Goal: Task Accomplishment & Management: Complete application form

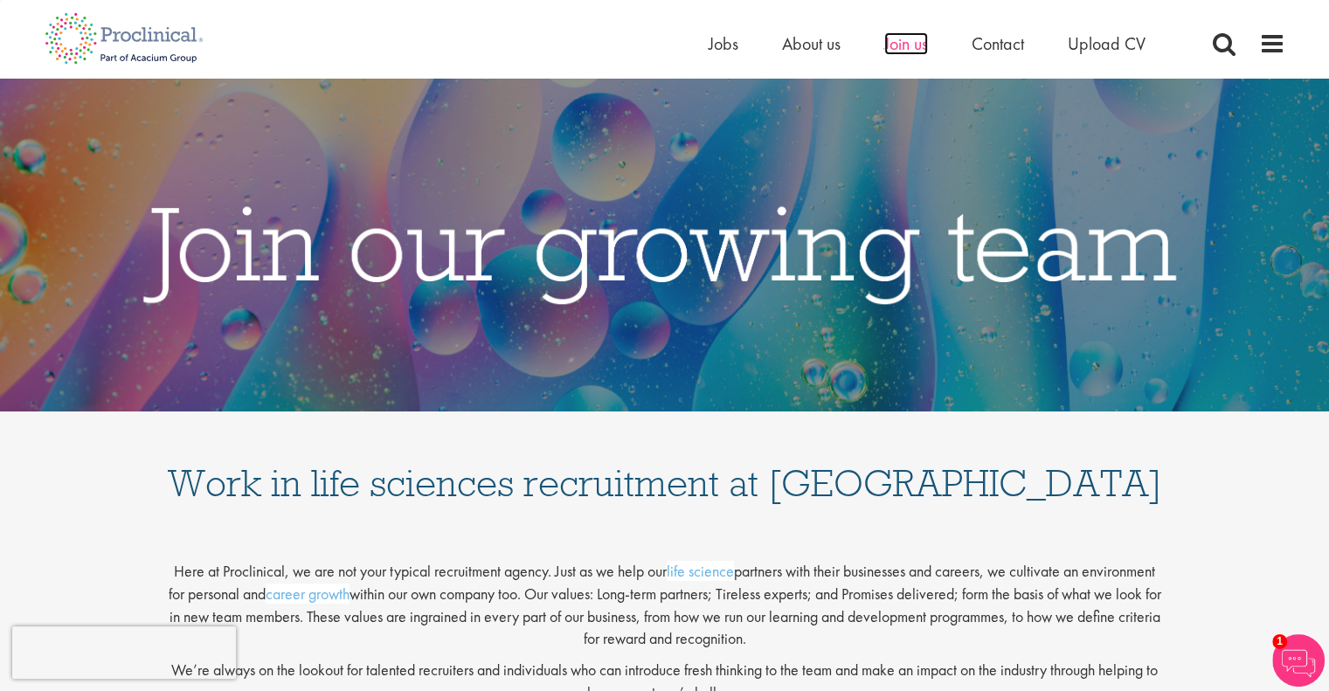
click at [916, 52] on span "Join us" at bounding box center [906, 43] width 44 height 23
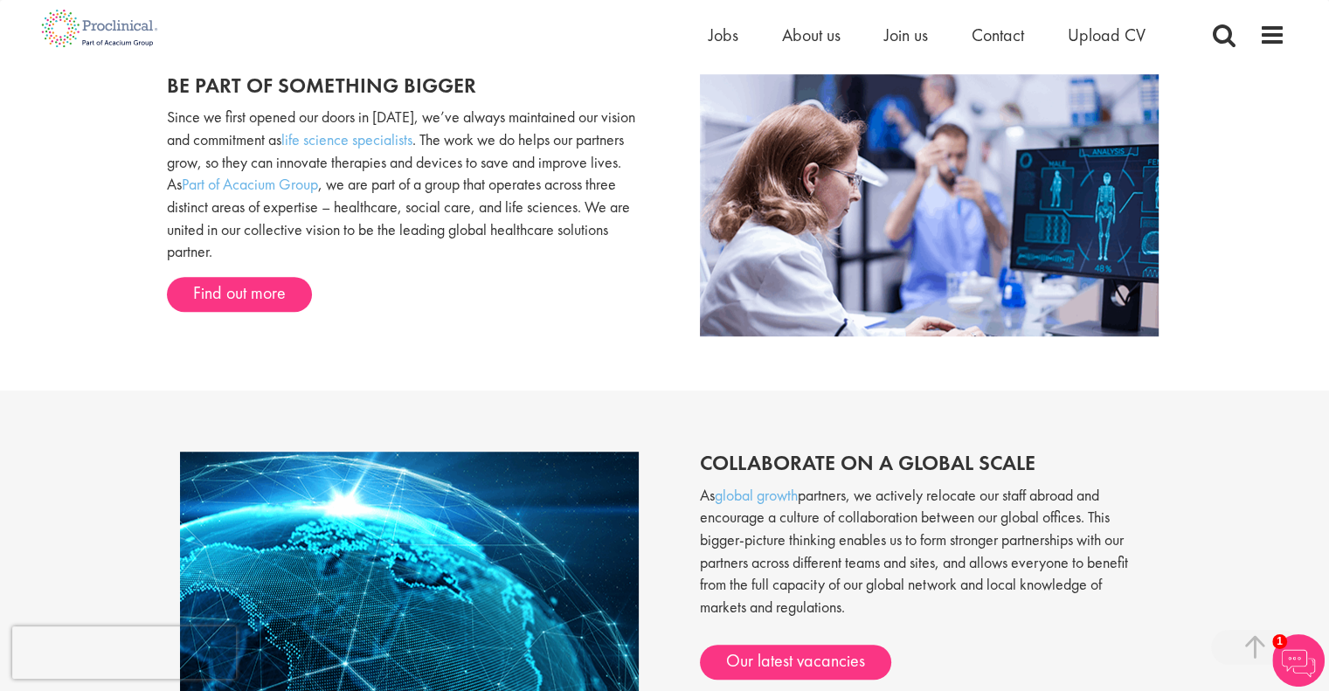
scroll to position [1223, 0]
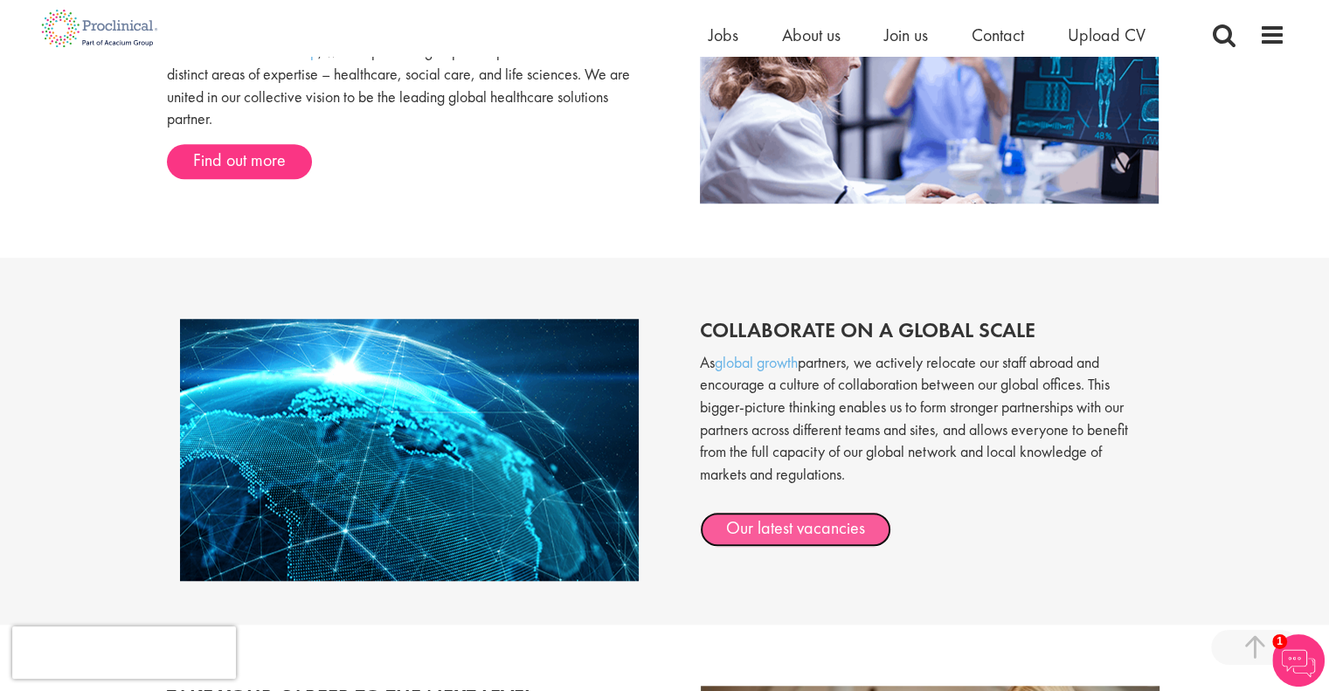
click at [867, 537] on link "Our latest vacancies" at bounding box center [795, 529] width 191 height 35
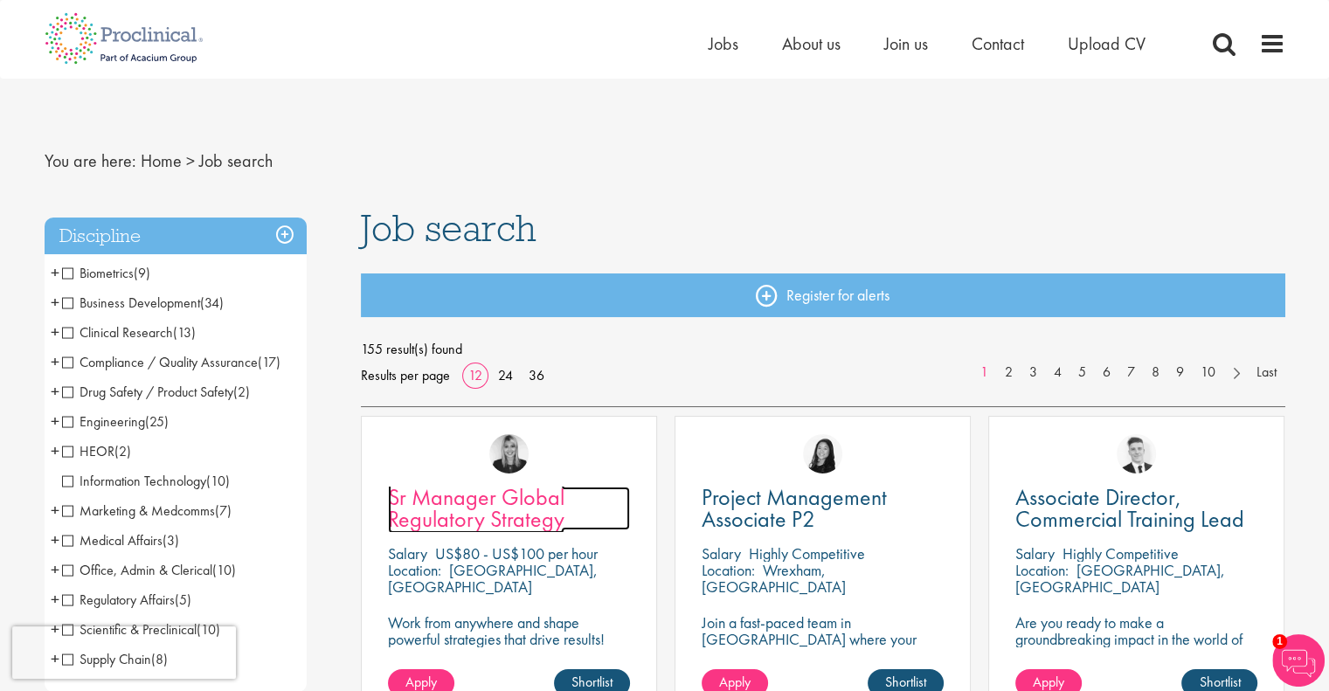
click at [580, 503] on link "Sr Manager Global Regulatory Strategy" at bounding box center [509, 509] width 242 height 44
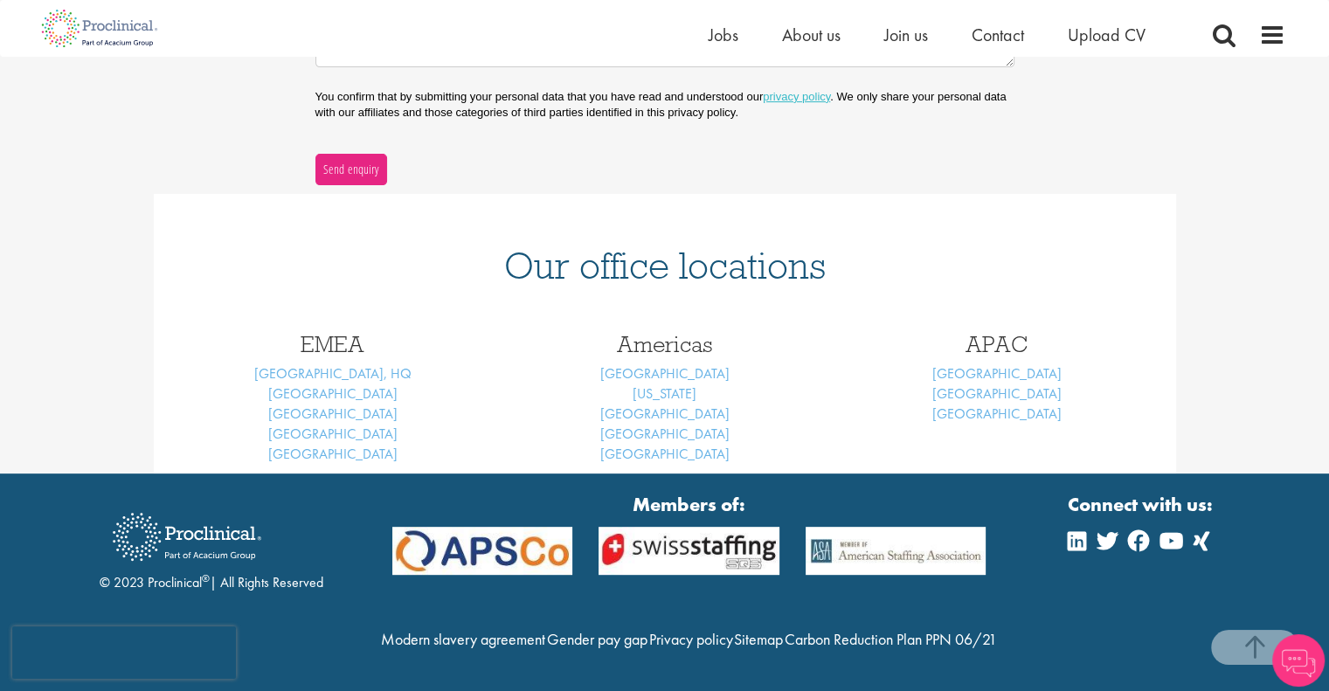
scroll to position [621, 0]
